Goal: Task Accomplishment & Management: Use online tool/utility

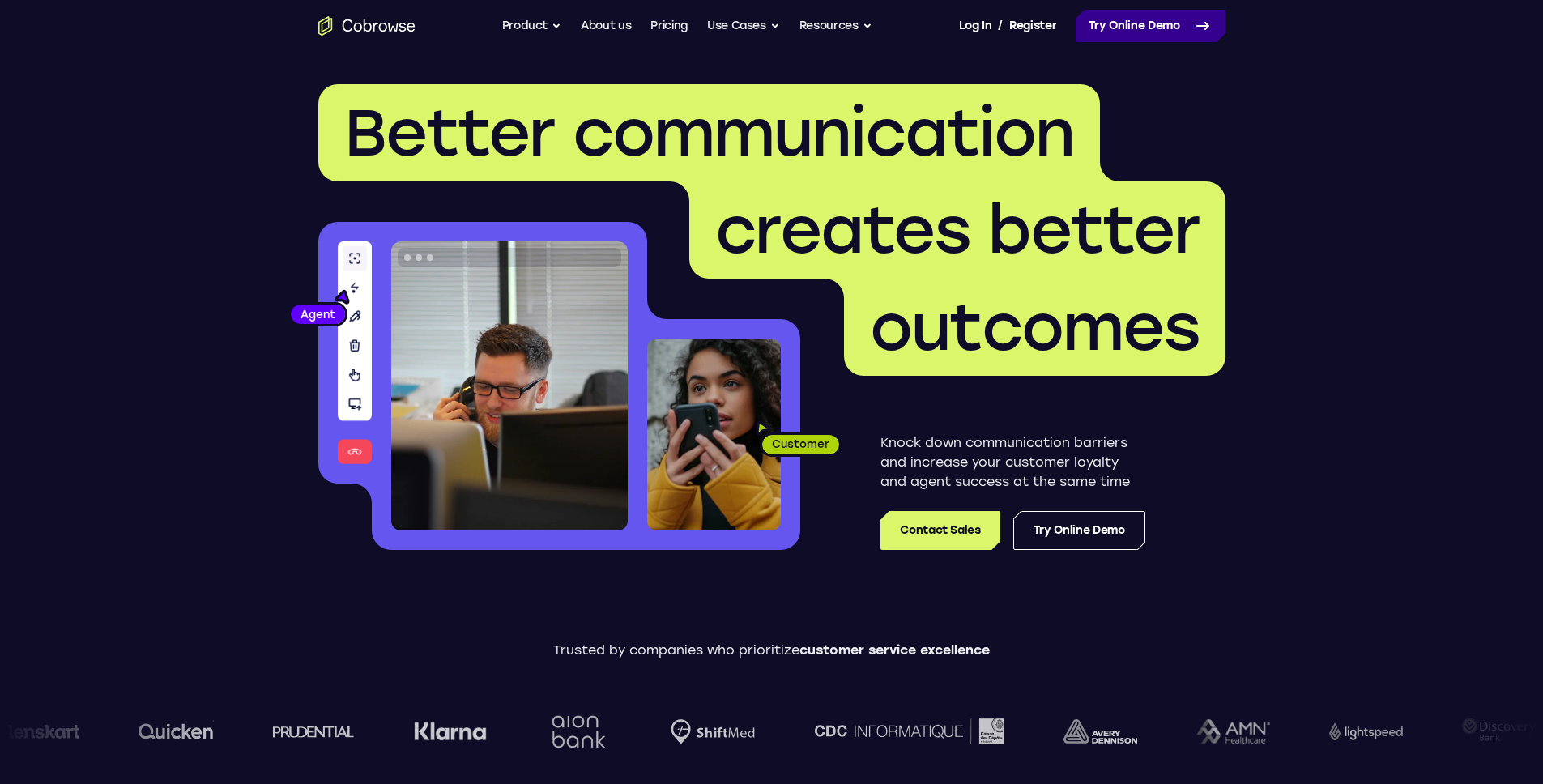
click at [1172, 27] on link "Try Online Demo" at bounding box center [1150, 26] width 150 height 32
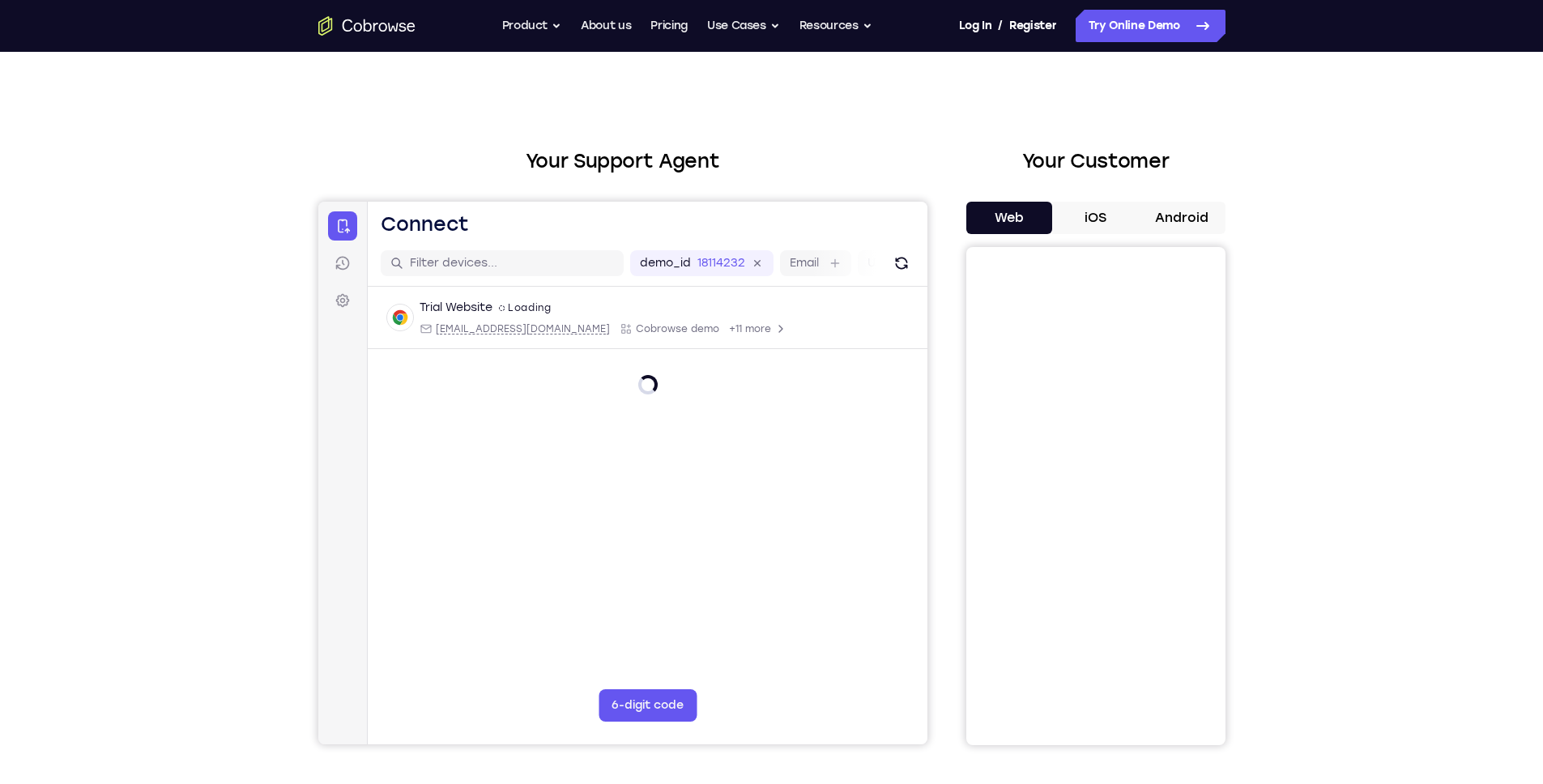
scroll to position [21, 0]
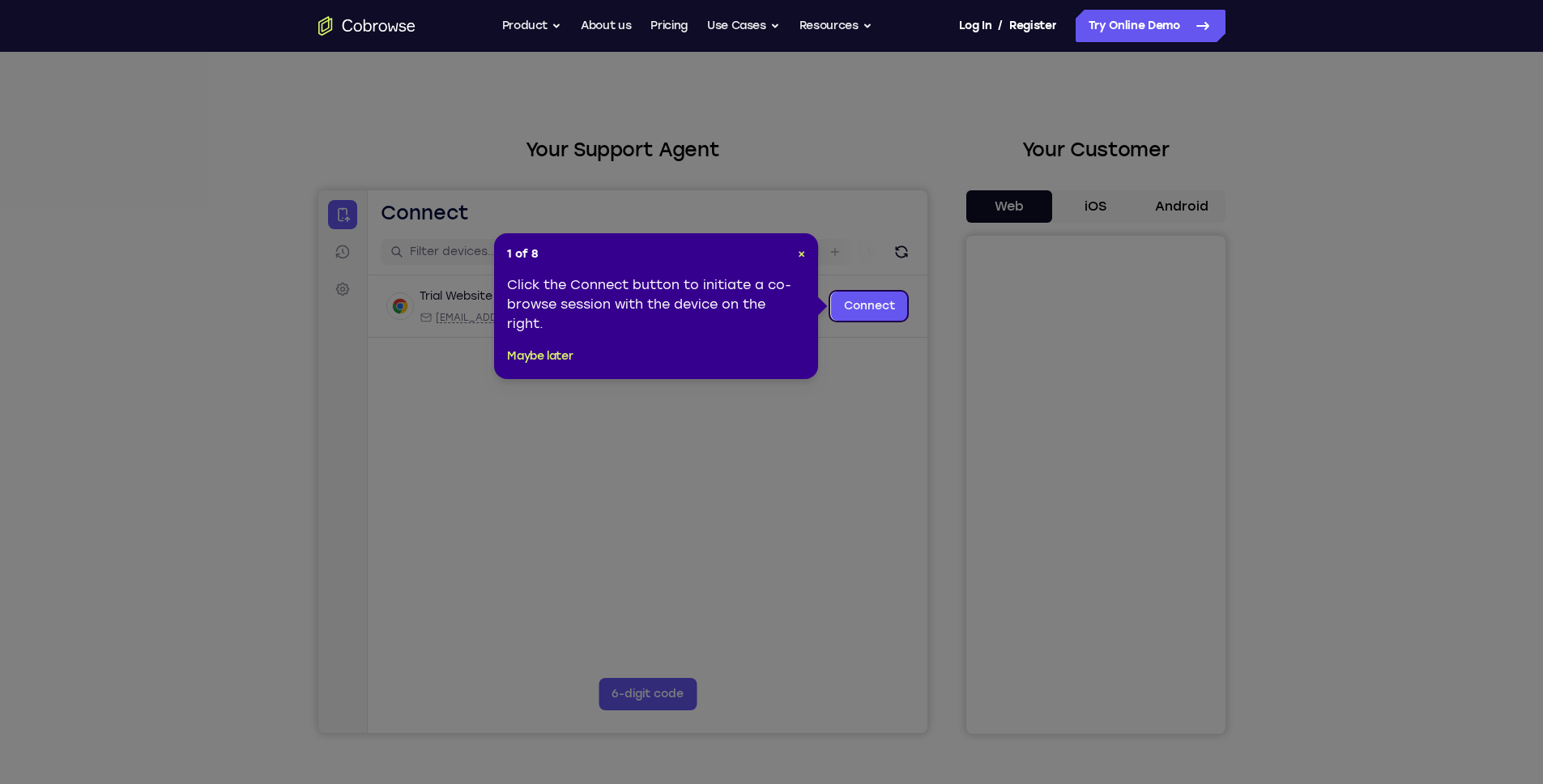
click at [842, 353] on icon at bounding box center [777, 392] width 1556 height 784
click at [806, 255] on div "1 of 8 × Click the Connect button to initiate a co-browse session with the devi…" at bounding box center [656, 306] width 324 height 146
drag, startPoint x: 803, startPoint y: 254, endPoint x: 484, endPoint y: 64, distance: 371.3
click at [803, 254] on span "×" at bounding box center [801, 254] width 8 height 14
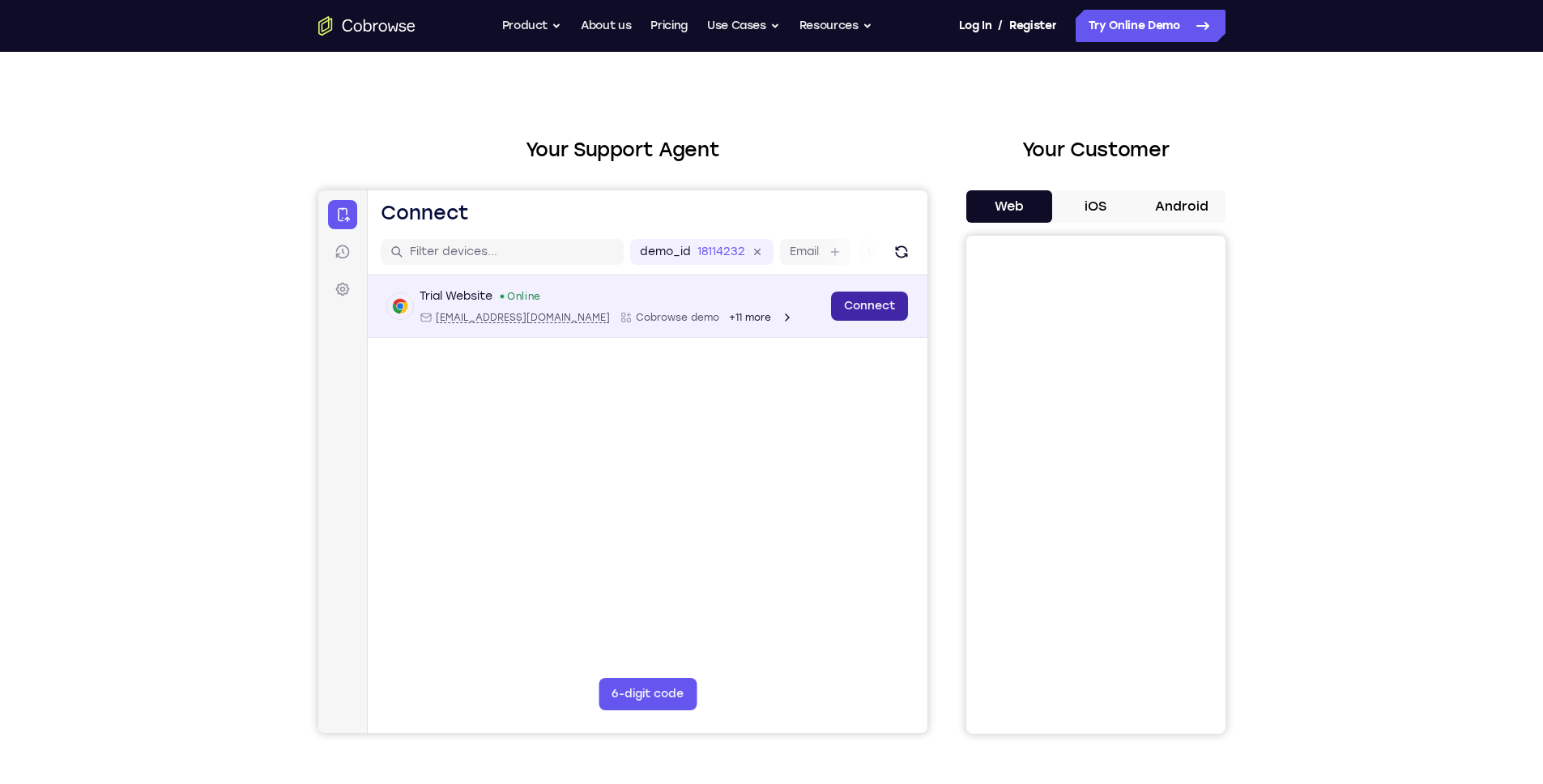
click at [882, 306] on link "Connect" at bounding box center [869, 306] width 77 height 29
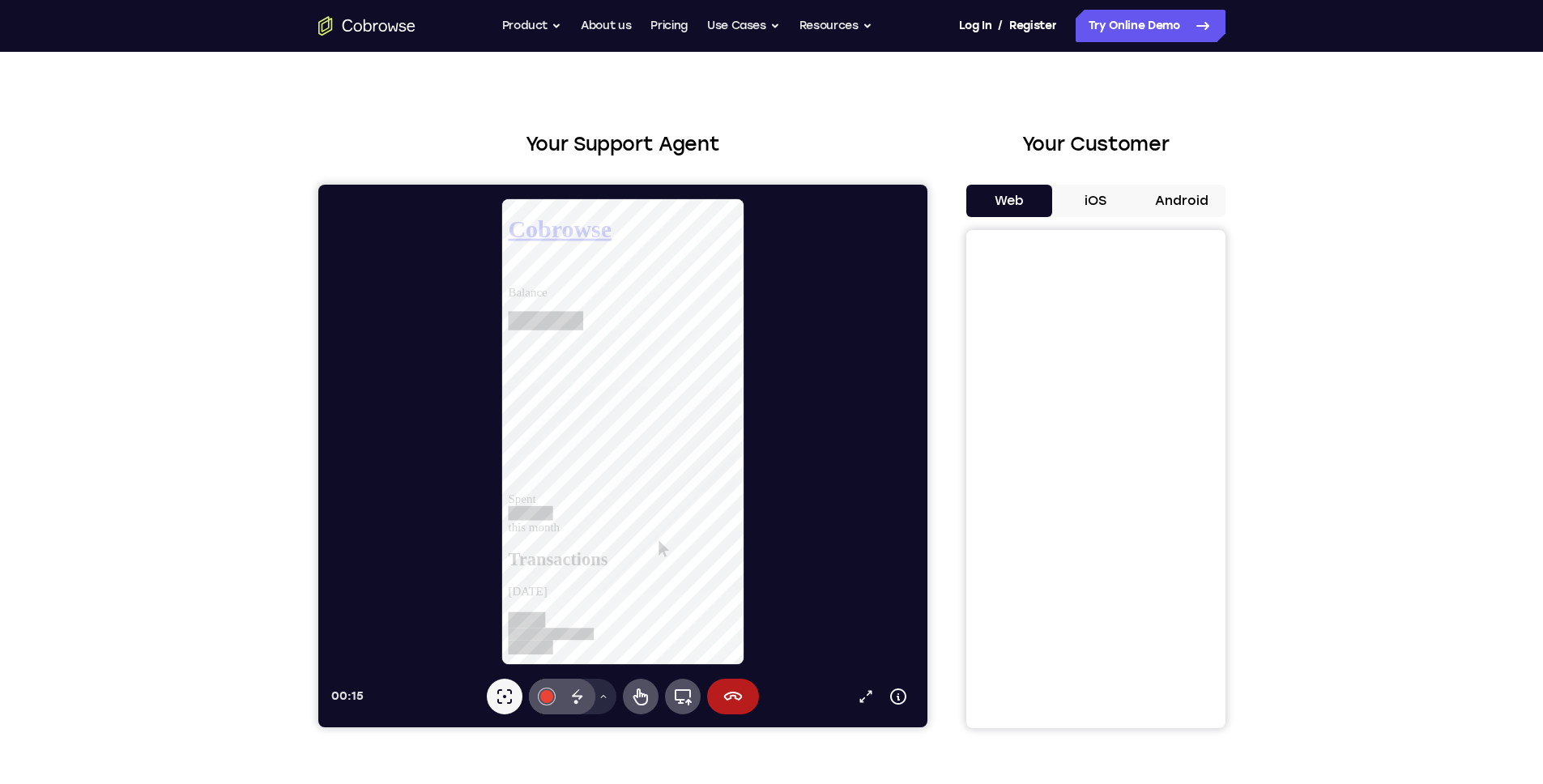
scroll to position [0, 0]
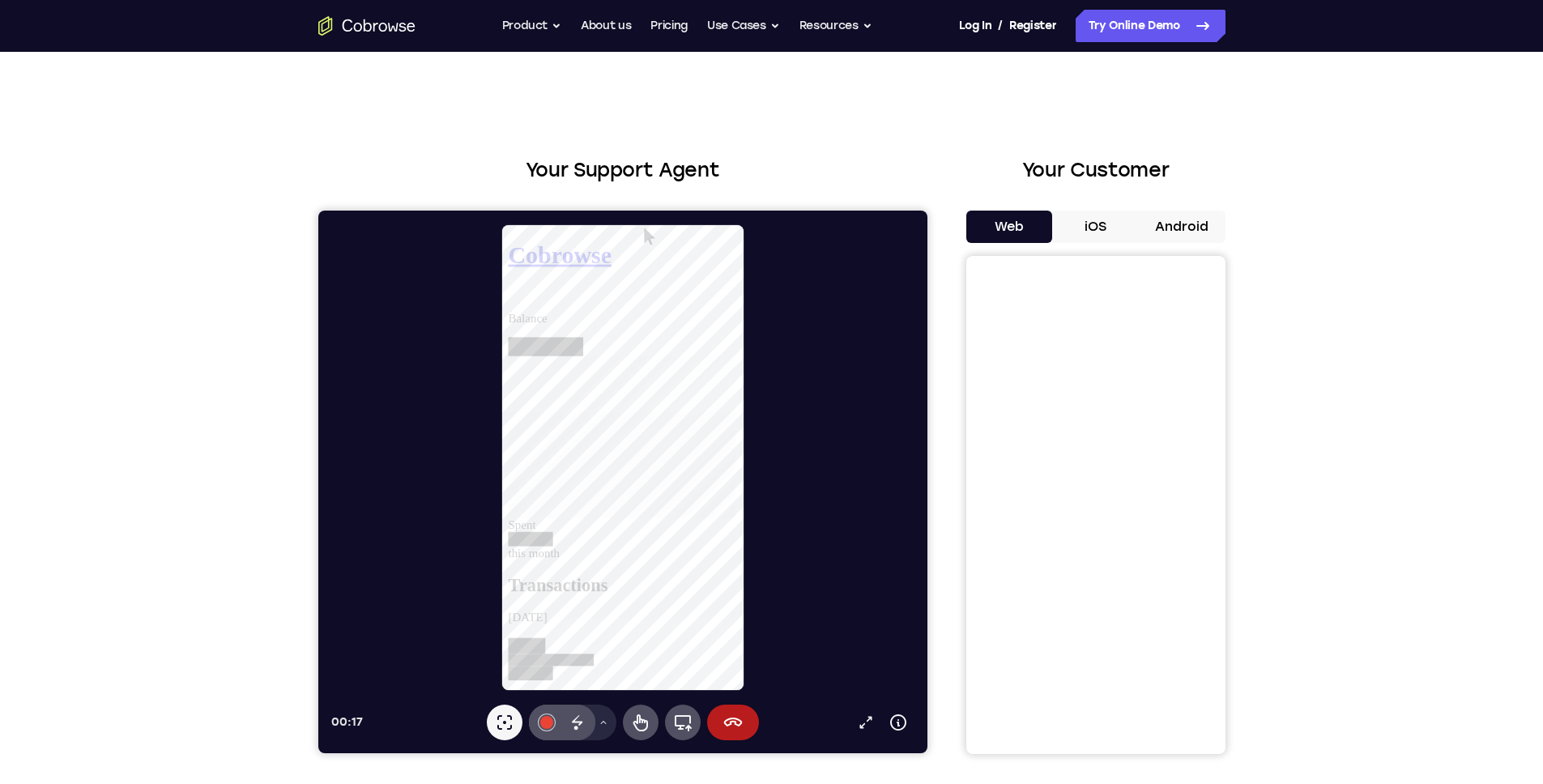
click at [1108, 233] on button "iOS" at bounding box center [1095, 227] width 86 height 32
click at [1015, 232] on button "Web" at bounding box center [1009, 227] width 86 height 32
click at [1169, 233] on button "Android" at bounding box center [1182, 227] width 86 height 32
click at [1100, 234] on button "iOS" at bounding box center [1095, 227] width 86 height 32
click at [1022, 239] on button "Web" at bounding box center [1009, 227] width 86 height 32
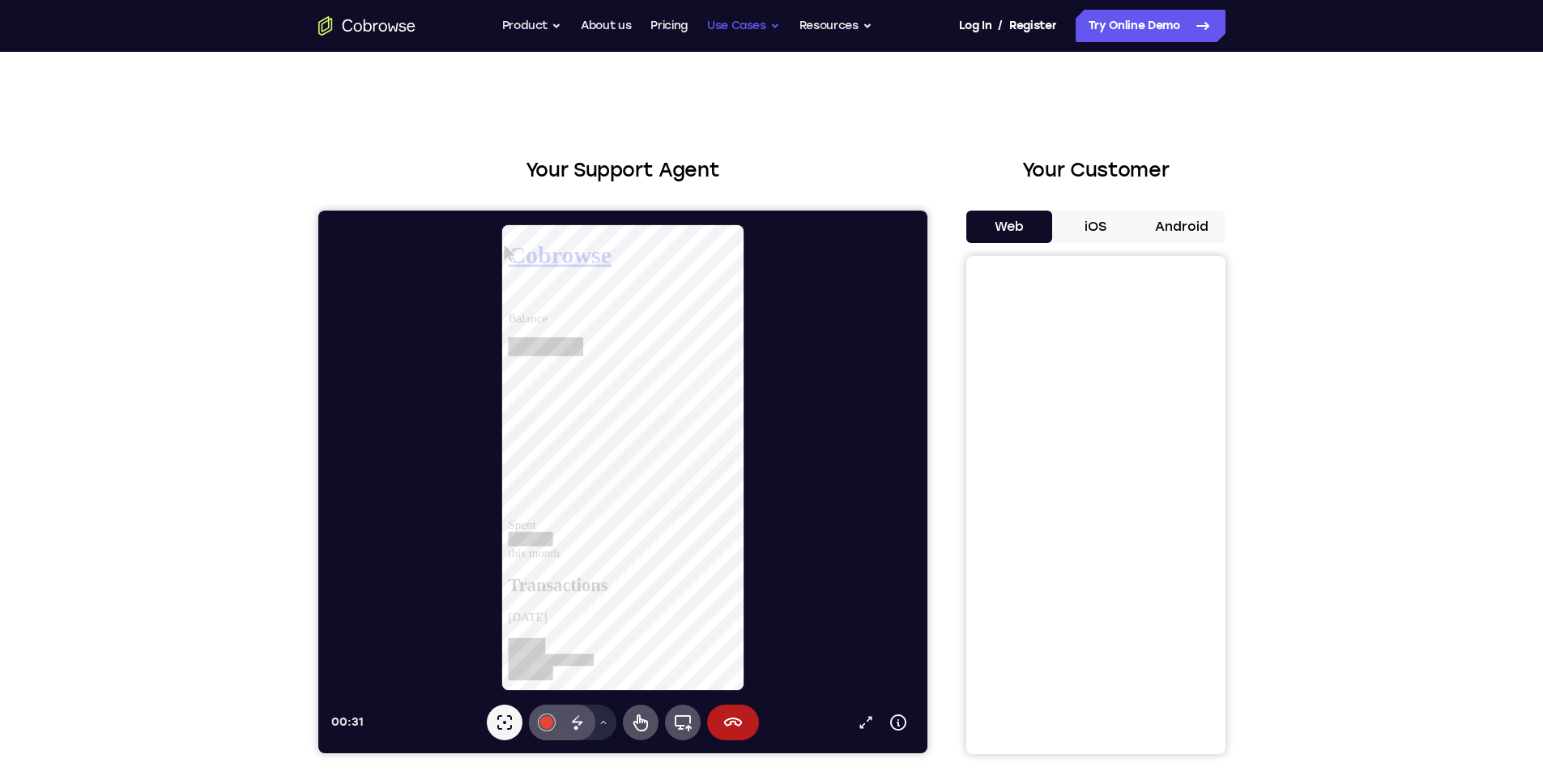
click at [760, 30] on button "Use Cases" at bounding box center [743, 26] width 73 height 32
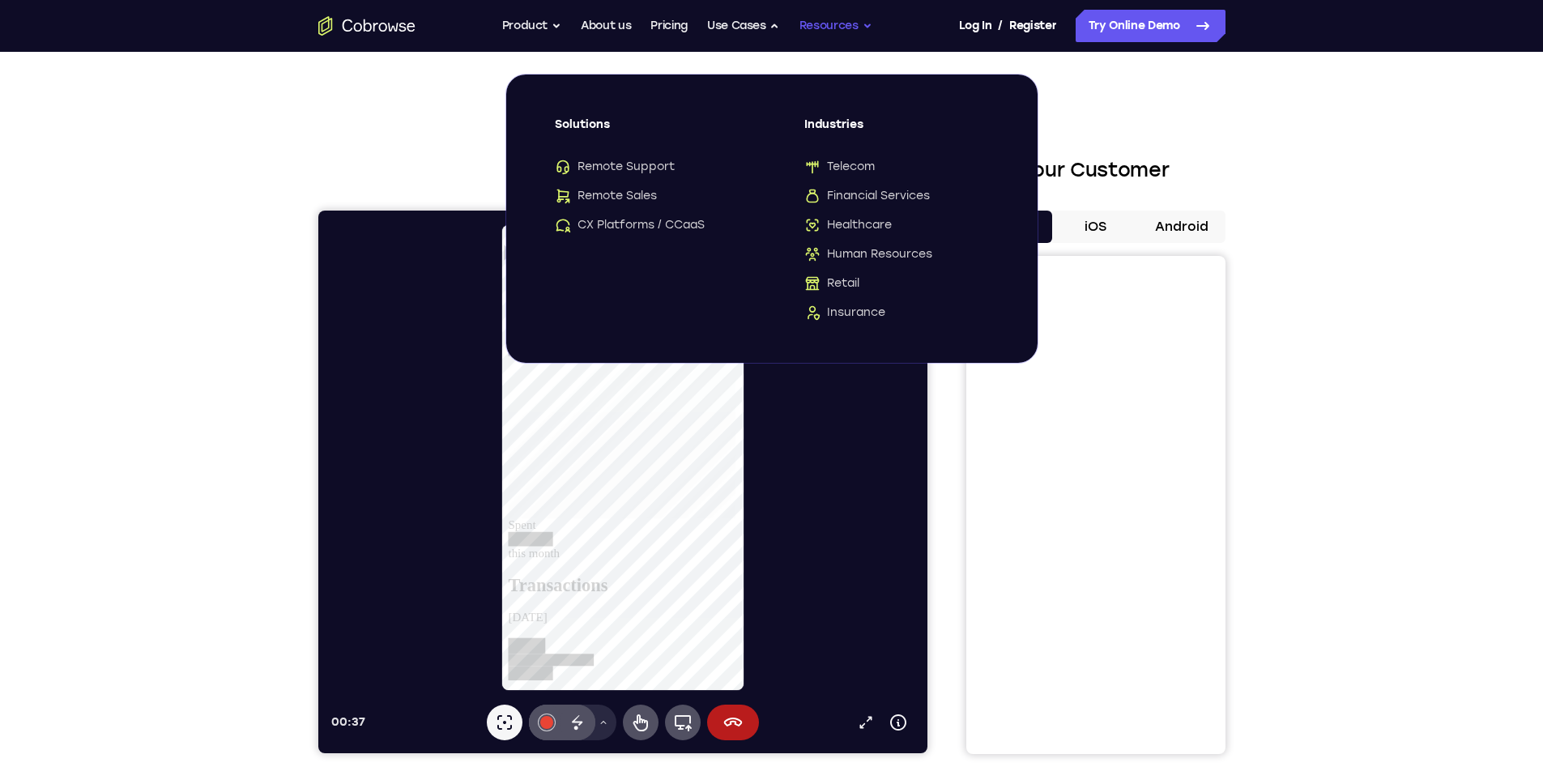
click at [835, 20] on button "Resources" at bounding box center [836, 26] width 73 height 32
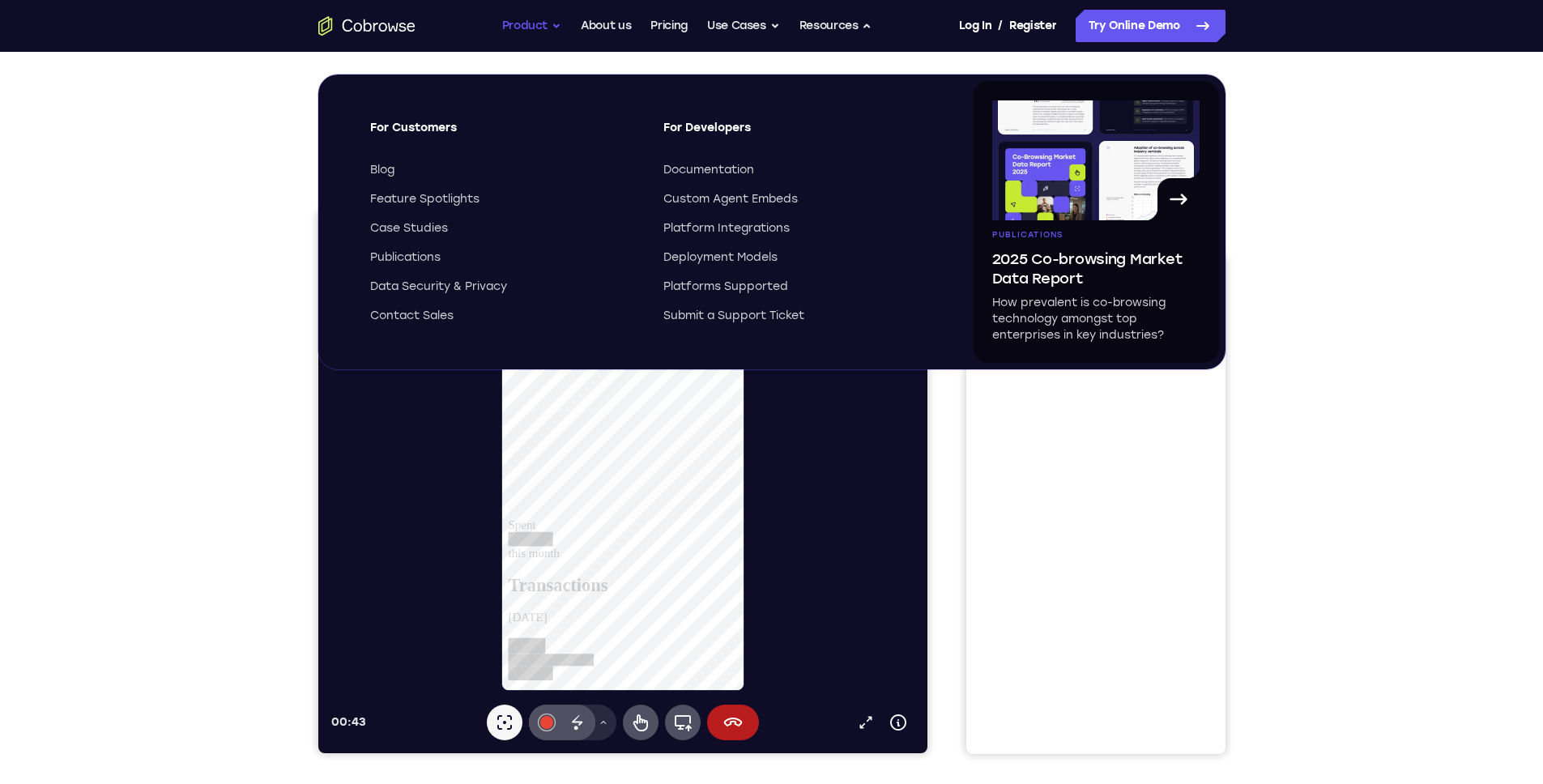
click at [535, 32] on button "Product" at bounding box center [532, 26] width 60 height 32
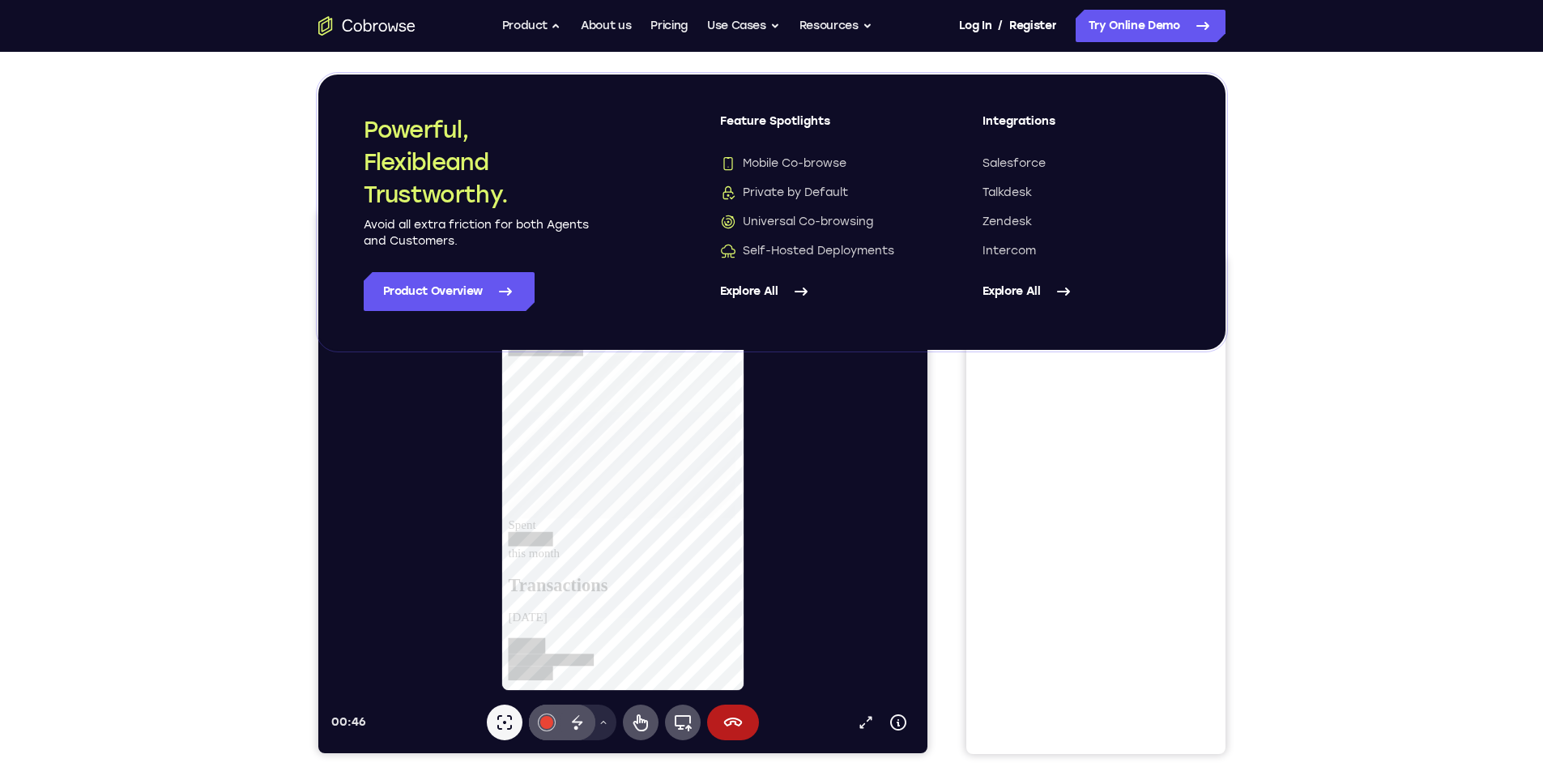
click at [203, 208] on div "Your Support Agent Your Customer Web iOS Android Next Steps We’d be happy to gi…" at bounding box center [772, 586] width 1543 height 1068
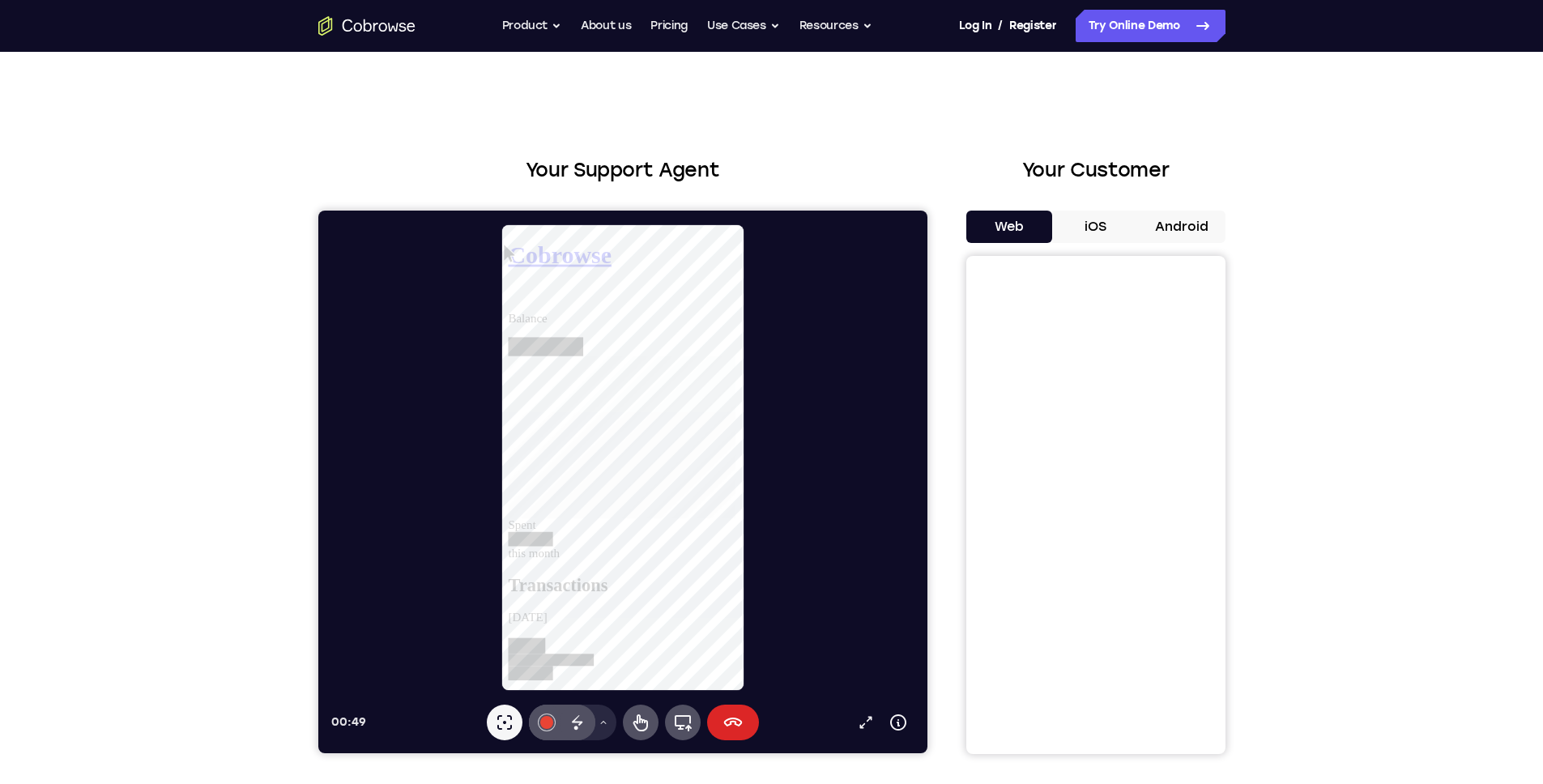
click at [738, 730] on icon at bounding box center [732, 722] width 20 height 20
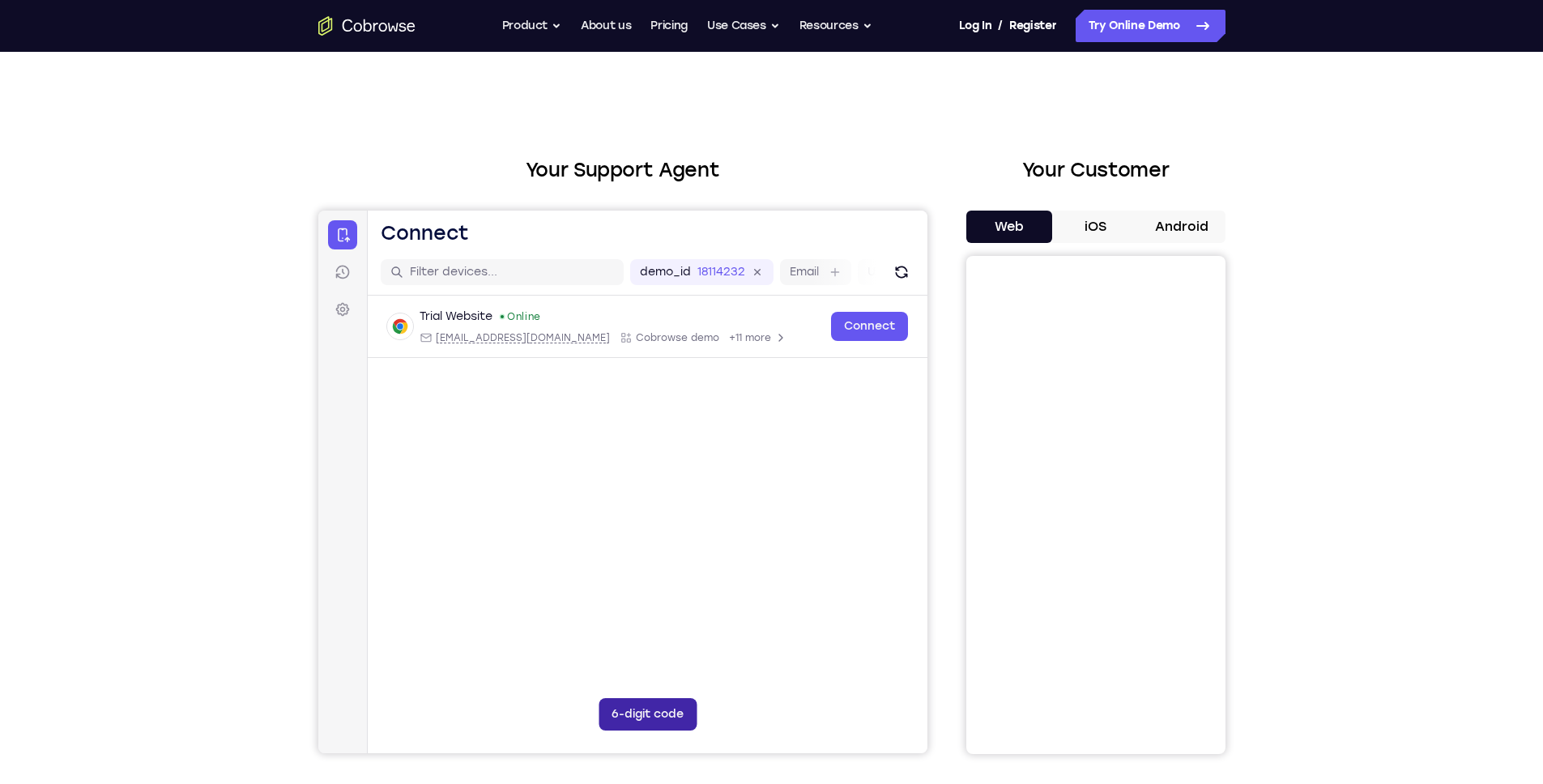
click at [667, 709] on button "6-digit code" at bounding box center [647, 715] width 98 height 32
click at [748, 719] on icon at bounding box center [747, 714] width 16 height 16
click at [342, 274] on icon at bounding box center [341, 272] width 16 height 16
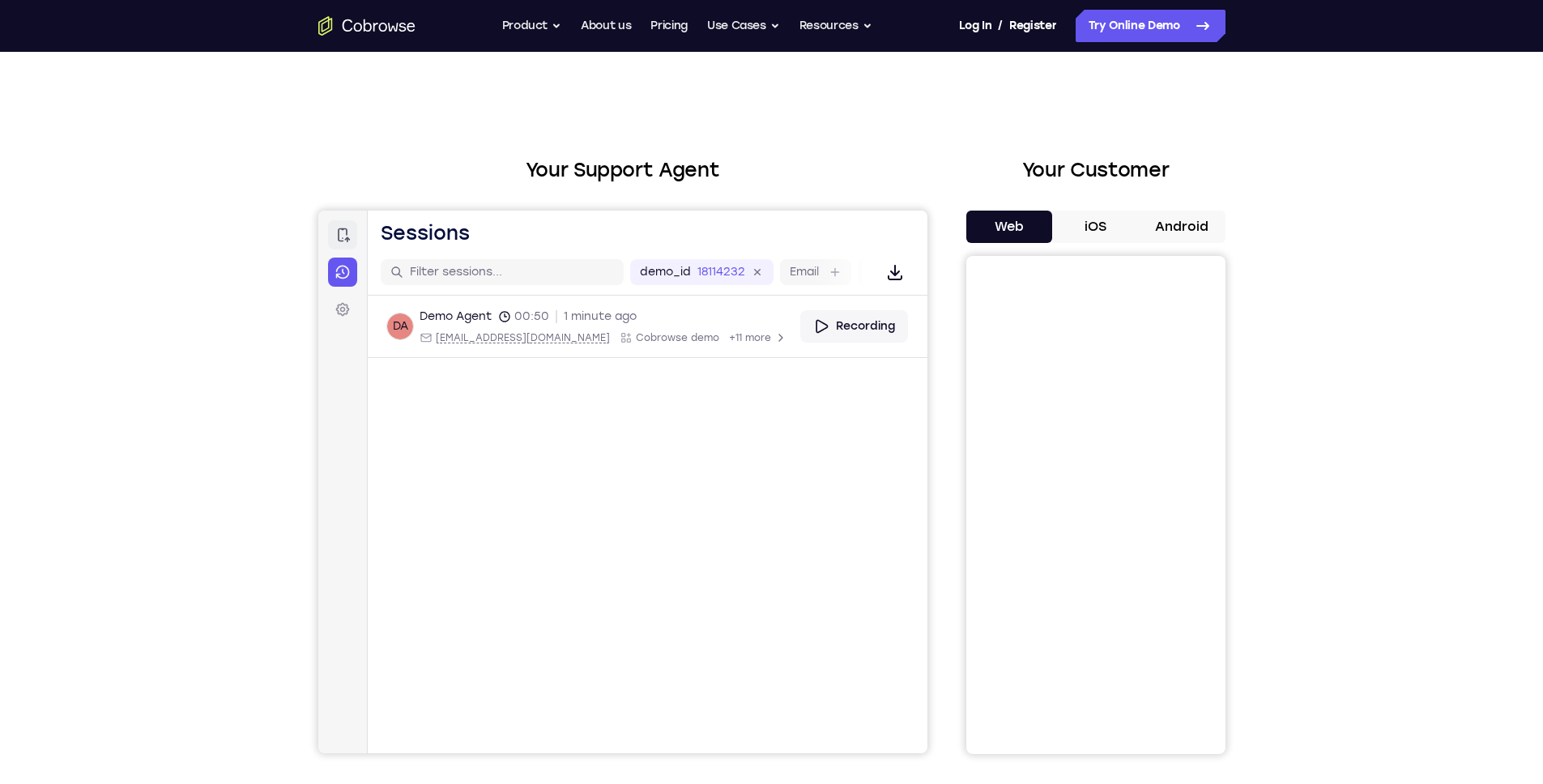
click at [345, 245] on link "Connect" at bounding box center [342, 235] width 29 height 29
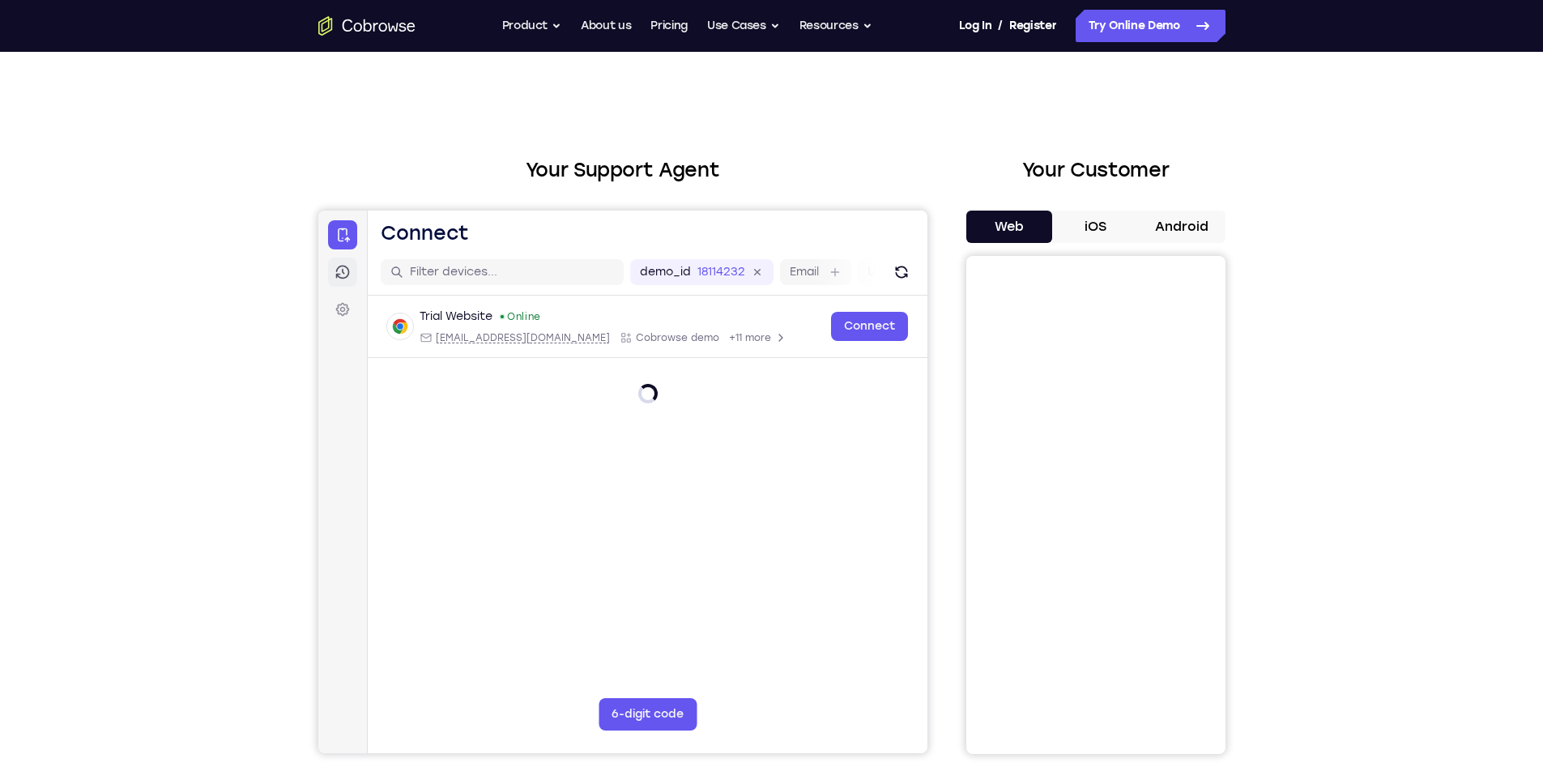
click at [346, 276] on icon at bounding box center [342, 273] width 14 height 14
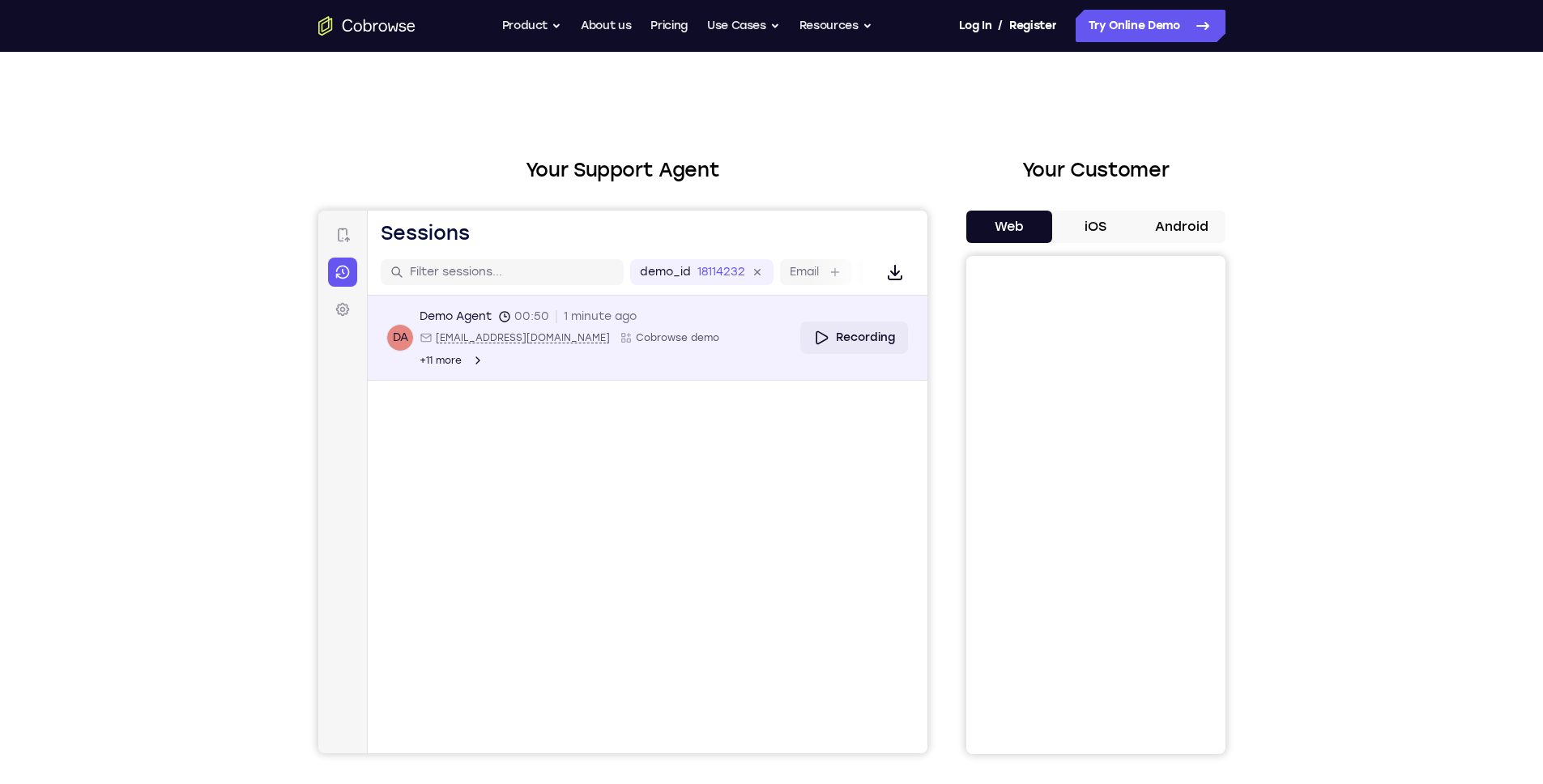
click at [483, 354] on div "+11 more" at bounding box center [452, 360] width 65 height 13
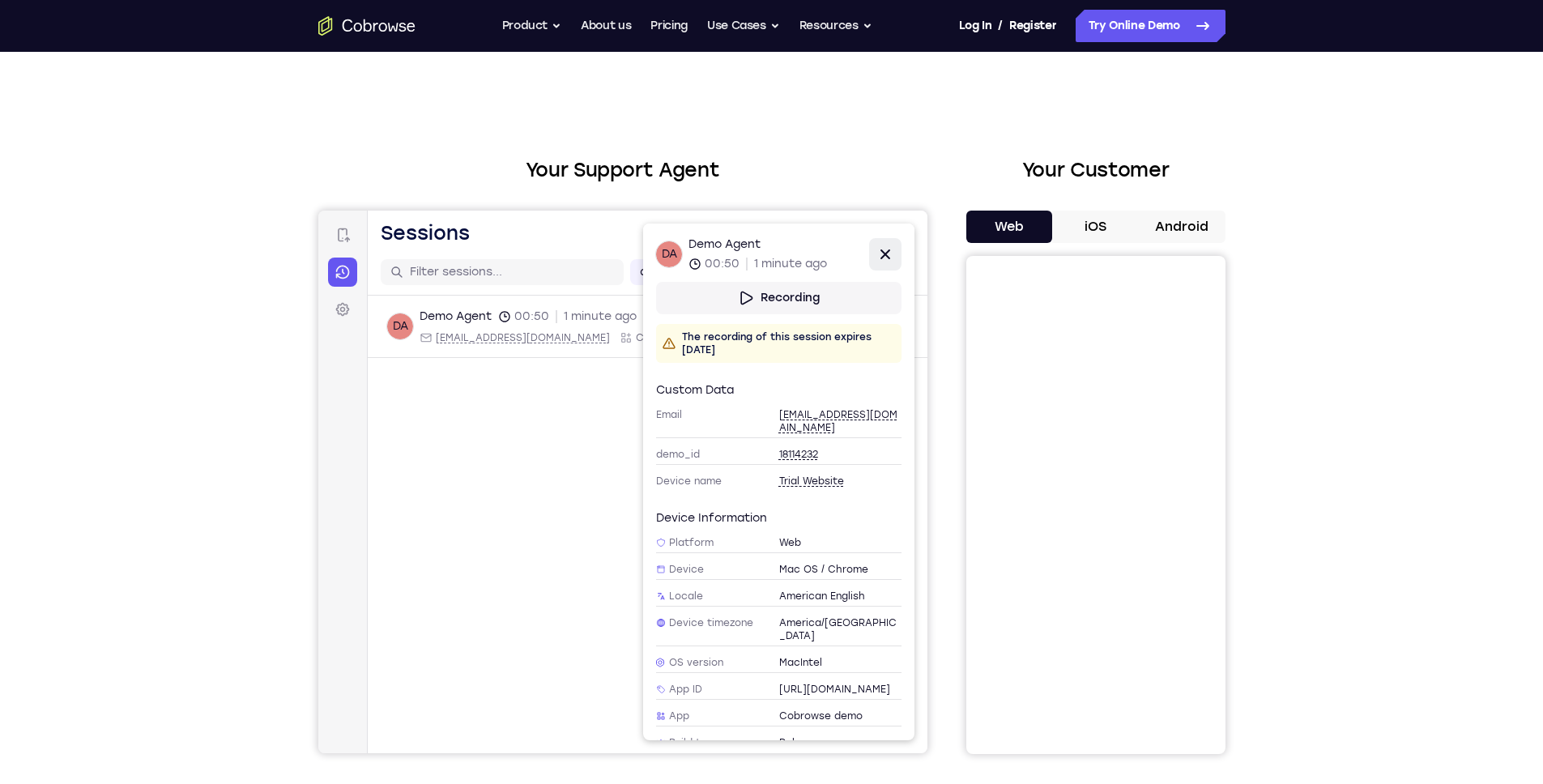
click at [887, 253] on icon at bounding box center [884, 254] width 20 height 20
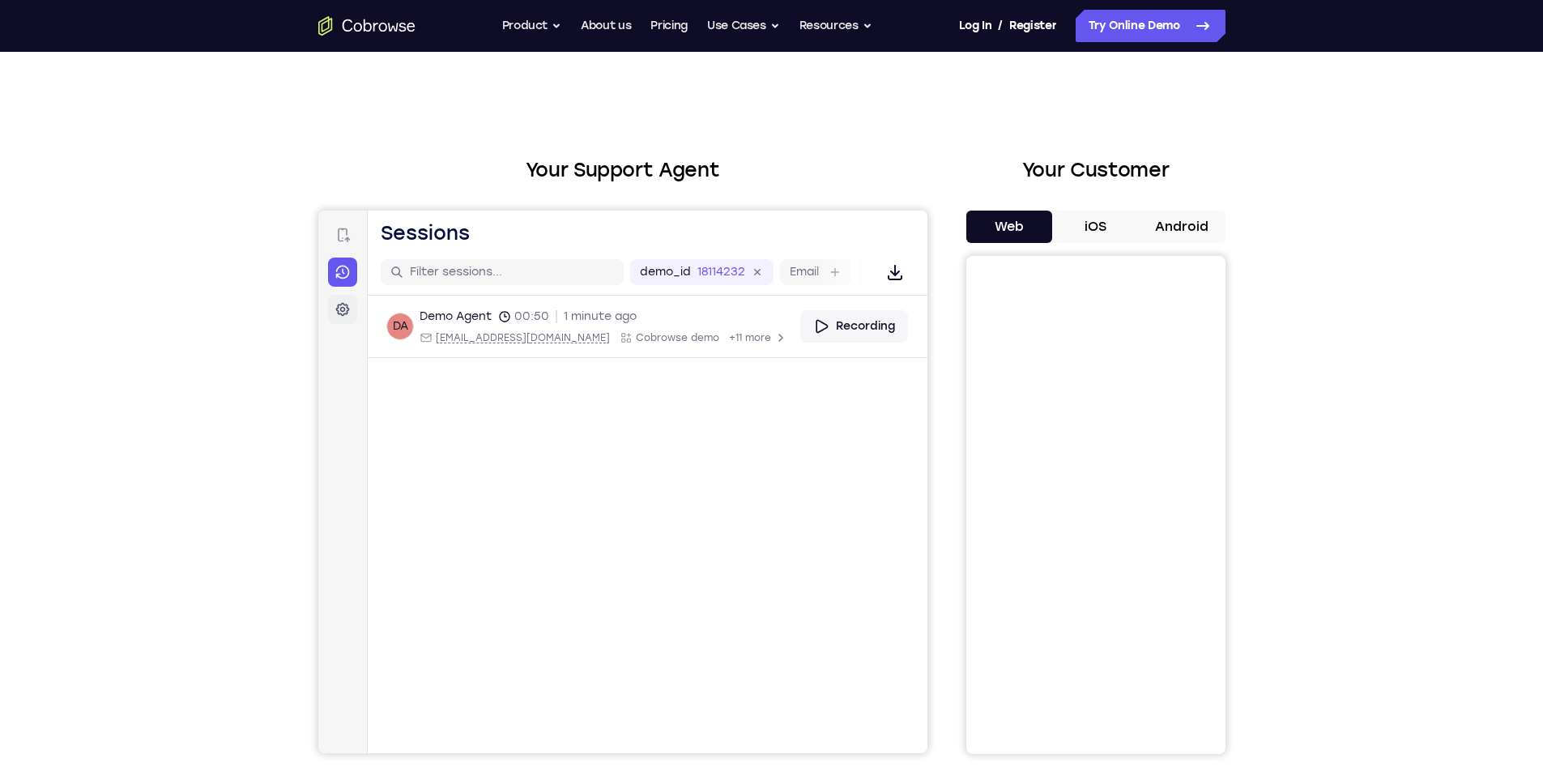
click at [346, 305] on icon at bounding box center [341, 309] width 16 height 16
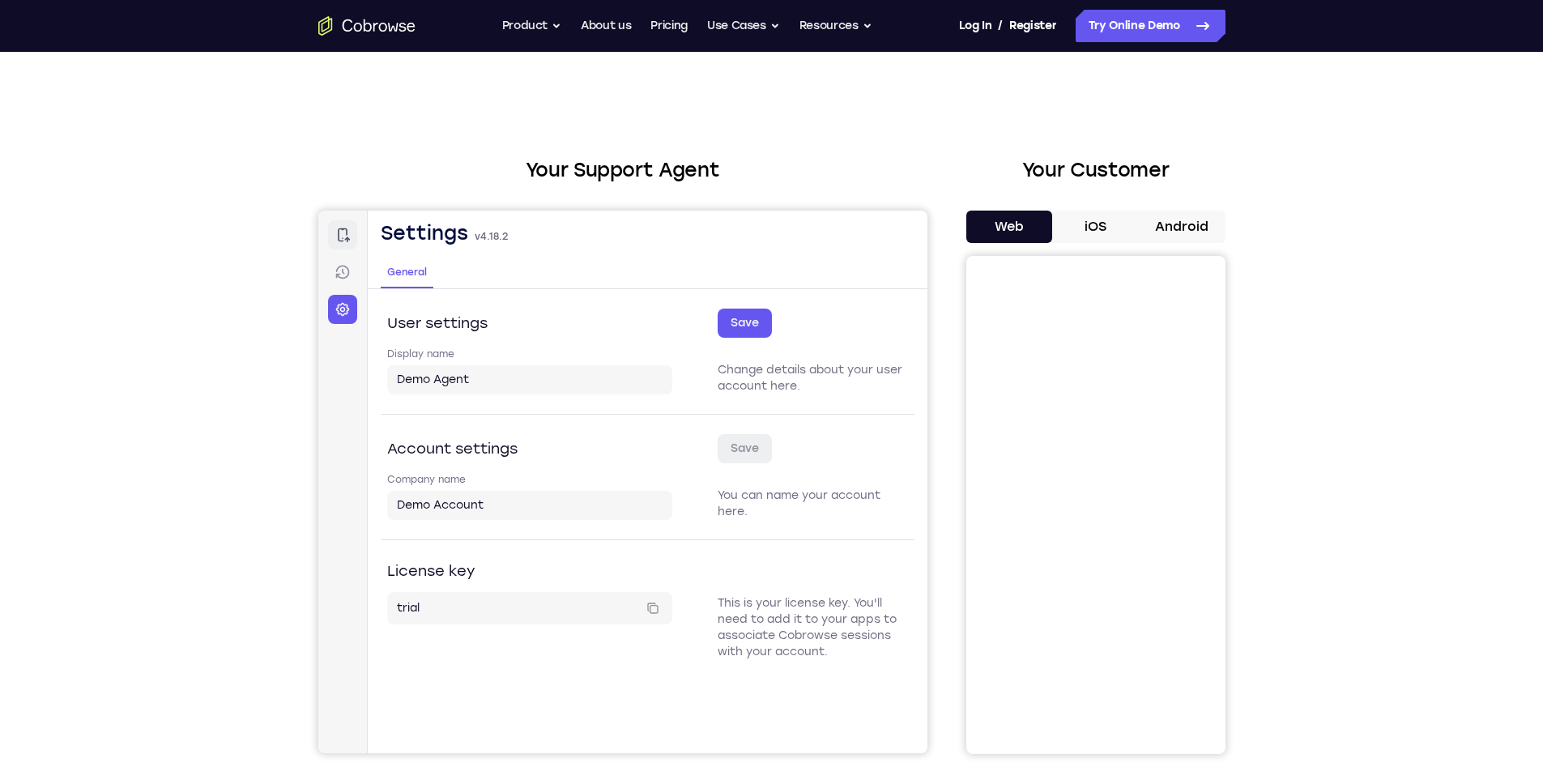
click at [346, 246] on link "Connect" at bounding box center [342, 235] width 29 height 29
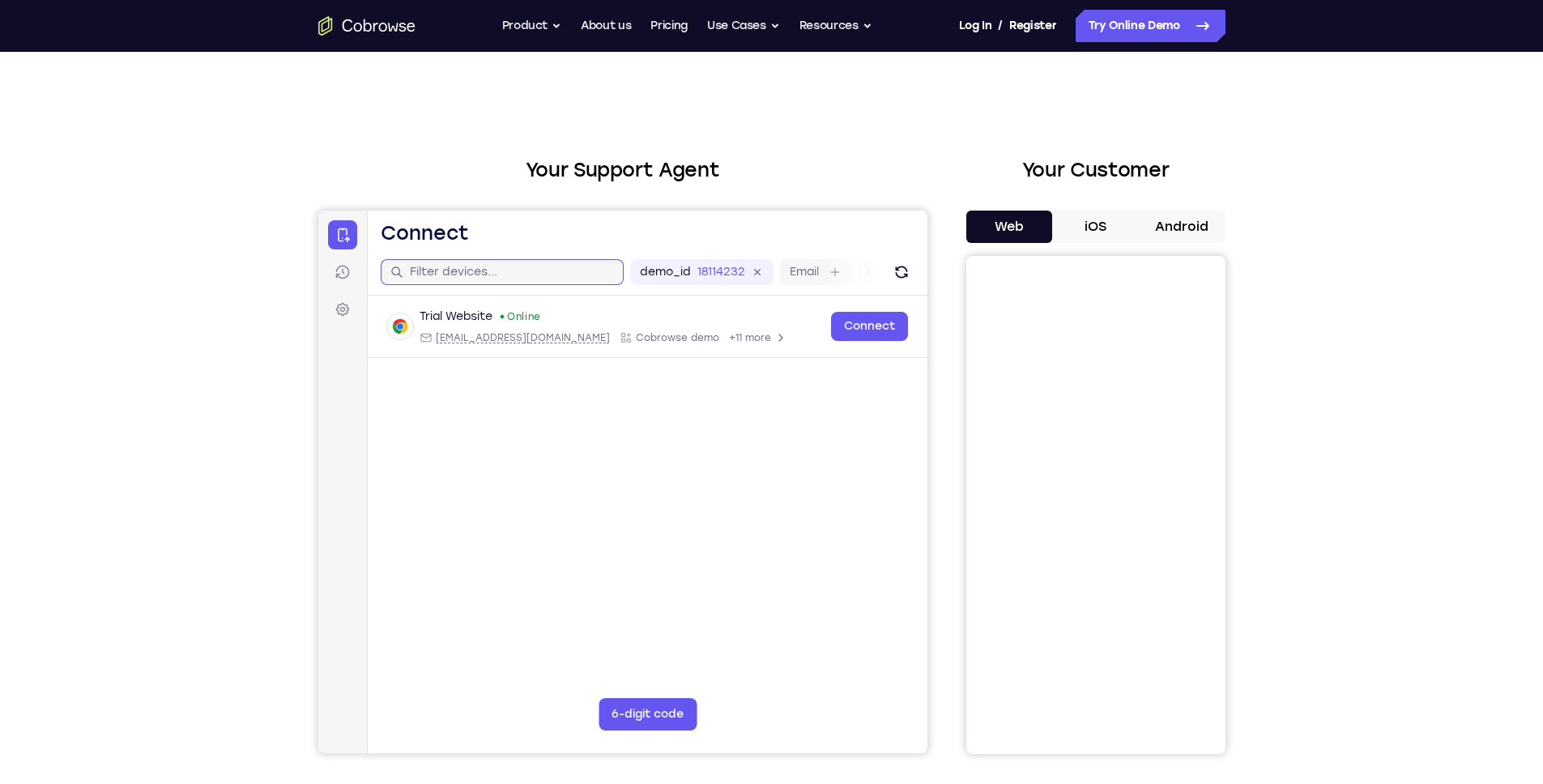
click at [475, 272] on input "text" at bounding box center [511, 272] width 204 height 16
